Goal: Information Seeking & Learning: Learn about a topic

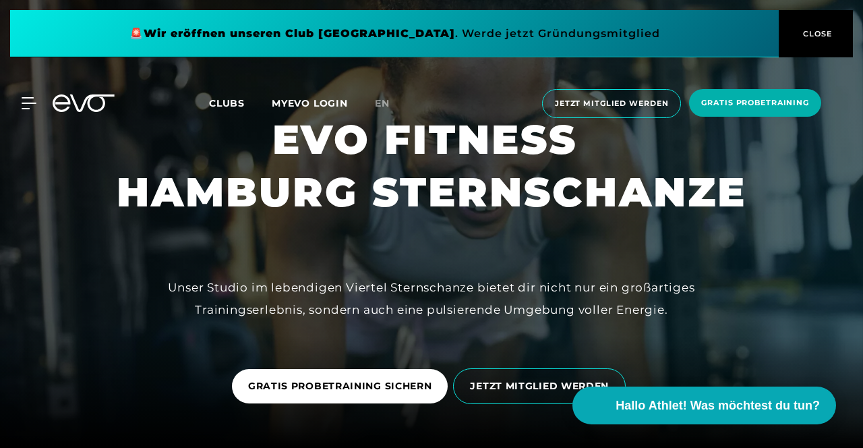
click at [818, 40] on button "CLOSE" at bounding box center [816, 33] width 74 height 47
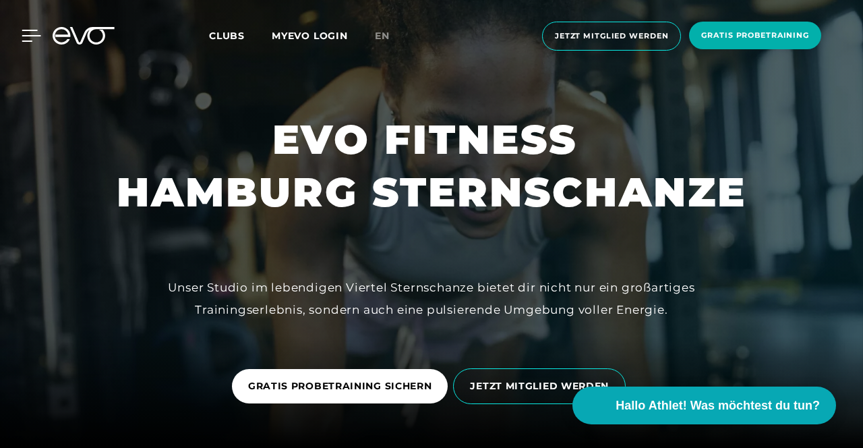
click at [28, 40] on icon at bounding box center [32, 36] width 20 height 12
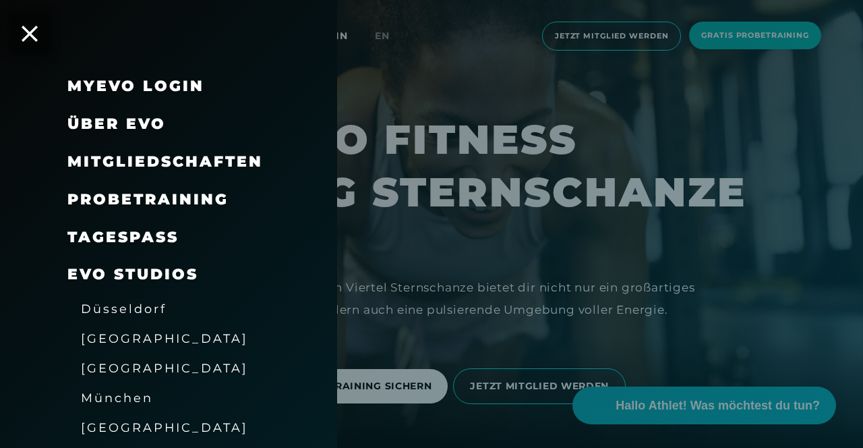
click at [101, 115] on span "Über EVO" at bounding box center [116, 124] width 98 height 18
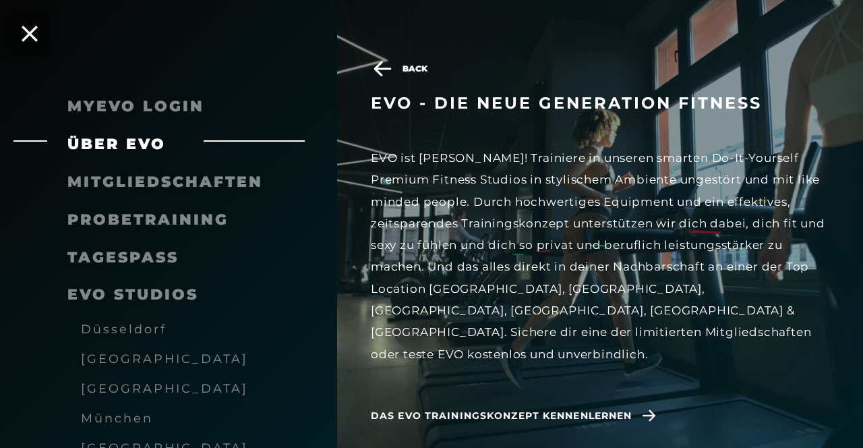
click at [440, 183] on div "EVO ist [PERSON_NAME]! Trainiere in unseren smarten Do-It-Yourself Premium Fitn…" at bounding box center [600, 256] width 458 height 218
click at [386, 70] on icon at bounding box center [383, 68] width 18 height 15
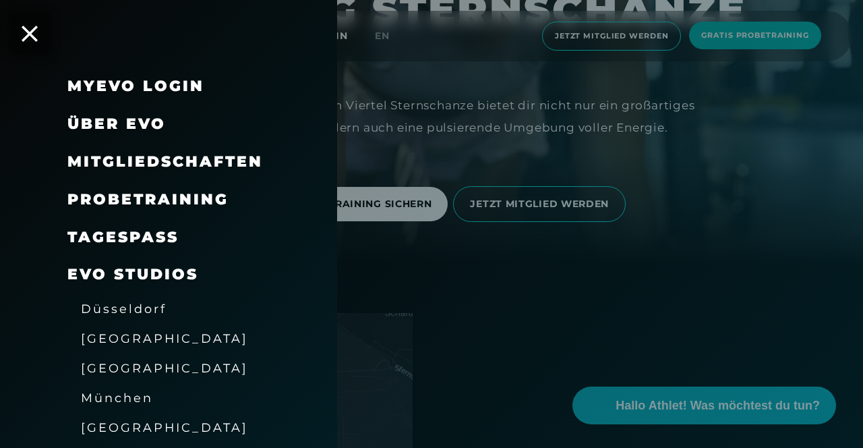
click at [134, 126] on span "Über EVO" at bounding box center [116, 124] width 98 height 18
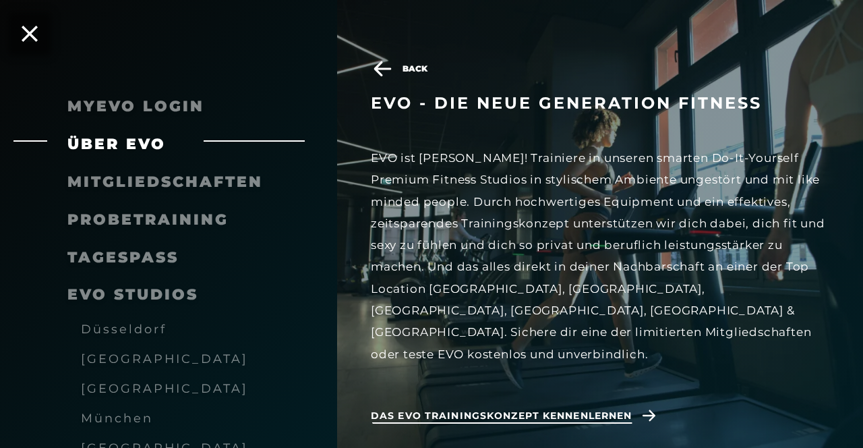
click at [510, 409] on span "Das EVO Trainingskonzept kennenlernen" at bounding box center [501, 416] width 261 height 14
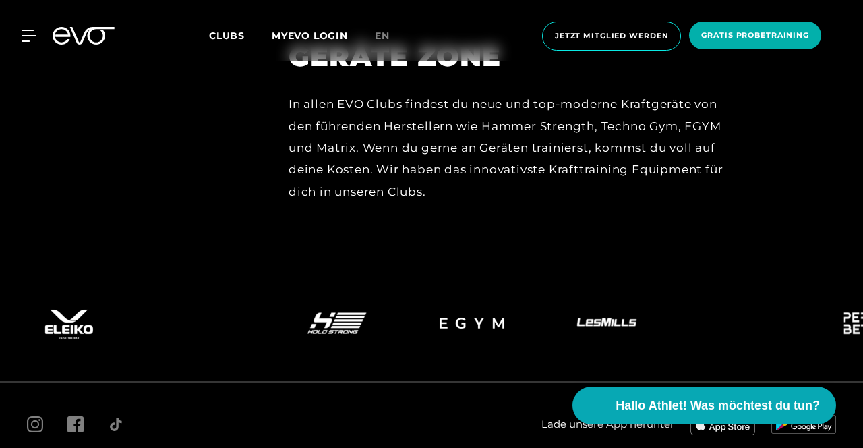
scroll to position [5853, 0]
